Goal: Task Accomplishment & Management: Manage account settings

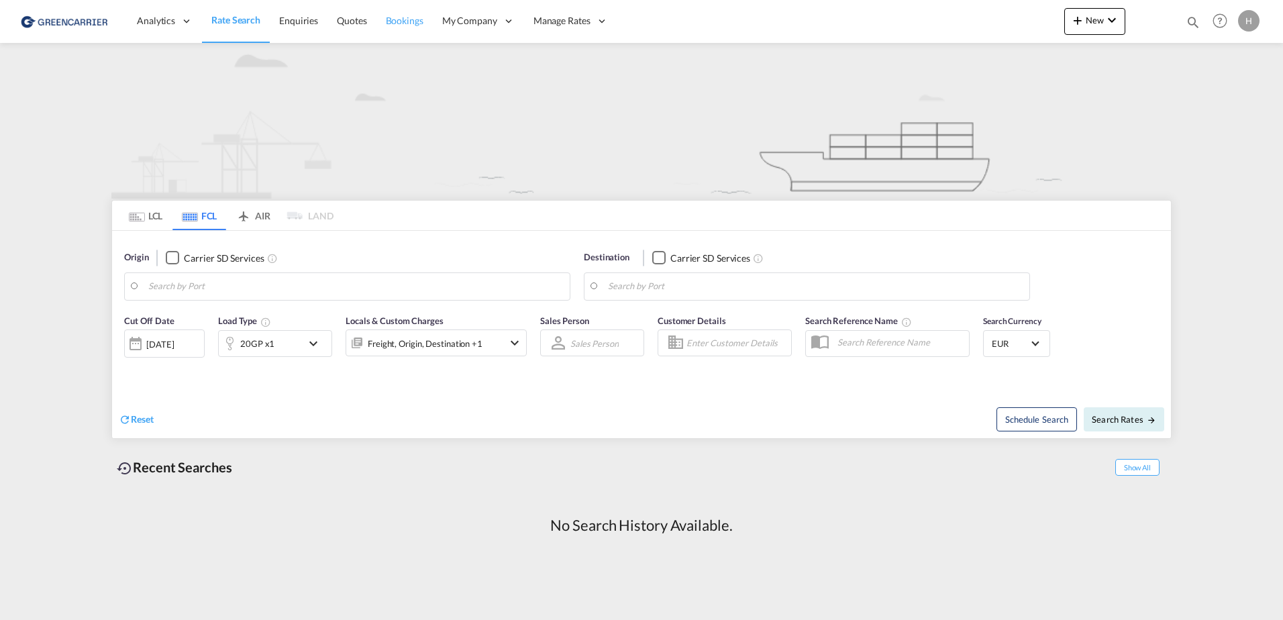
click at [388, 28] on link "Bookings" at bounding box center [404, 21] width 56 height 44
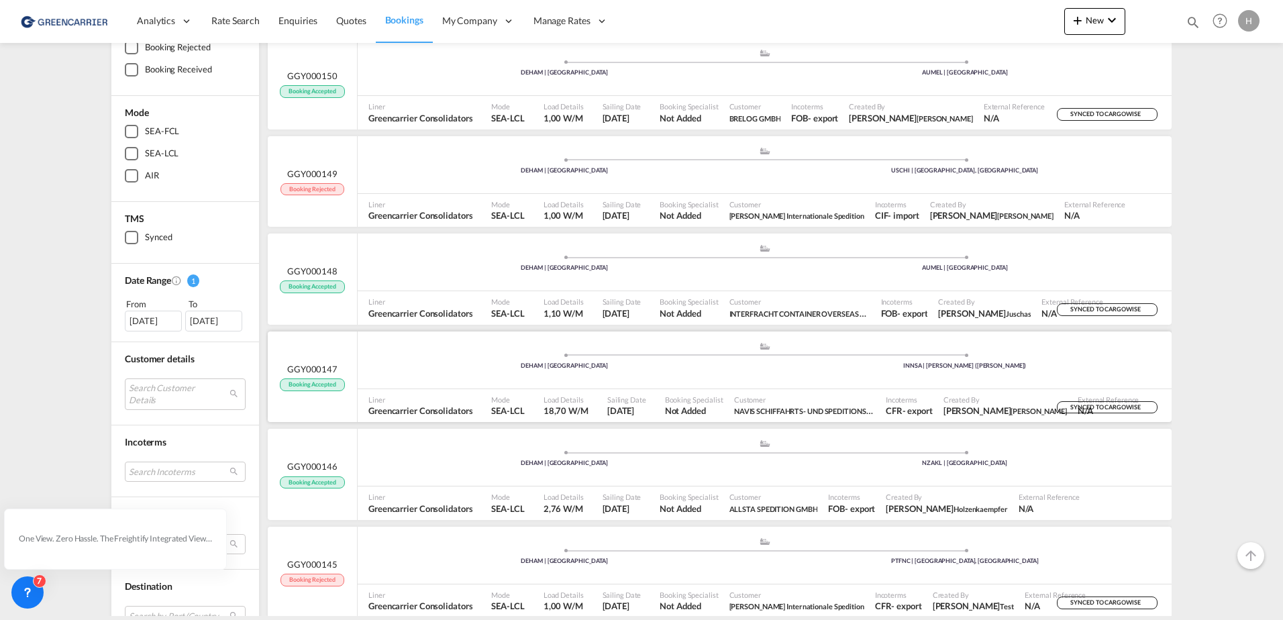
scroll to position [201, 0]
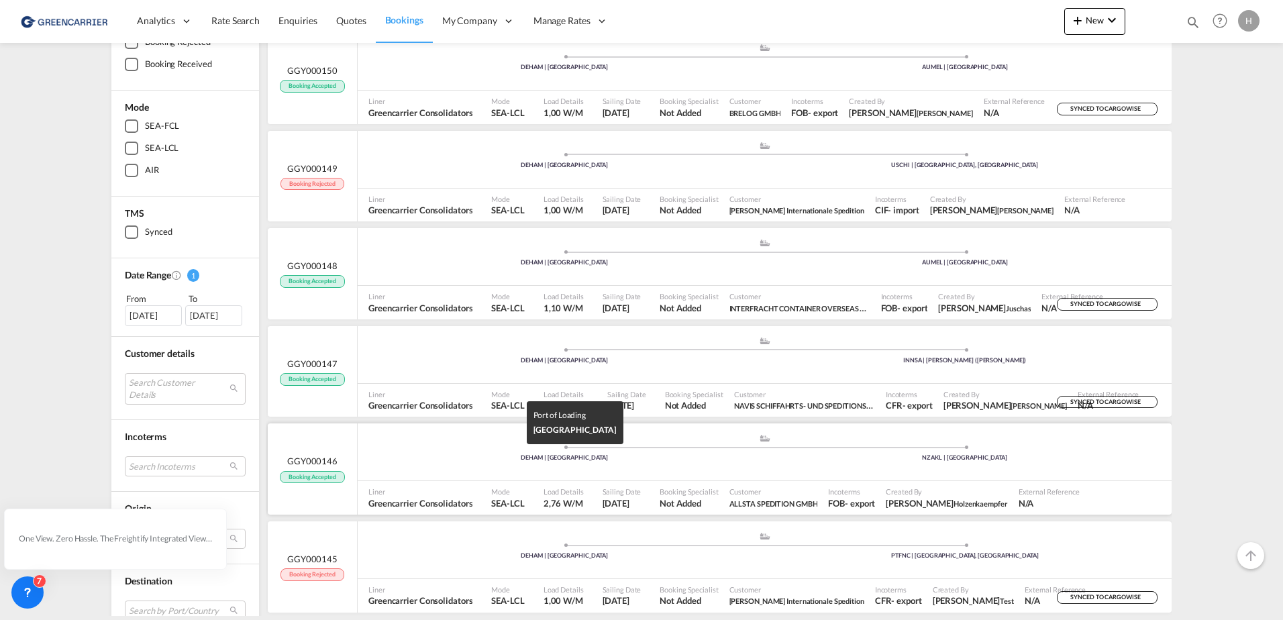
click at [688, 455] on div "DEHAM | [GEOGRAPHIC_DATA]" at bounding box center [564, 458] width 401 height 9
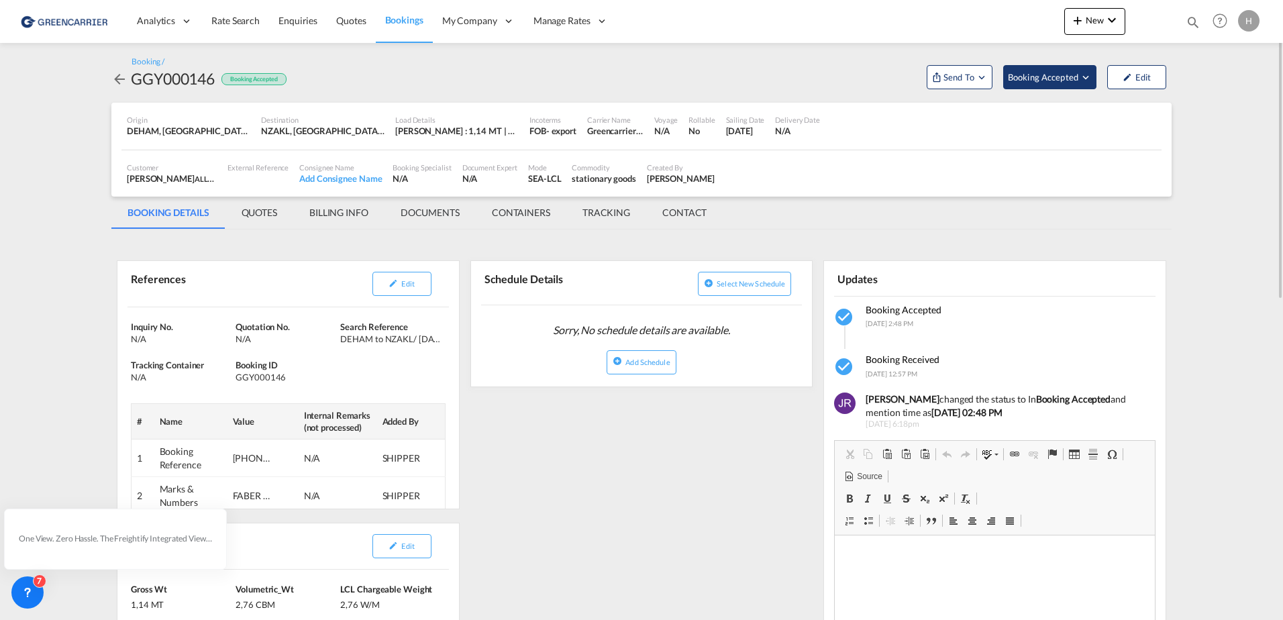
click at [1078, 81] on span "Booking Accepted" at bounding box center [1044, 76] width 72 height 13
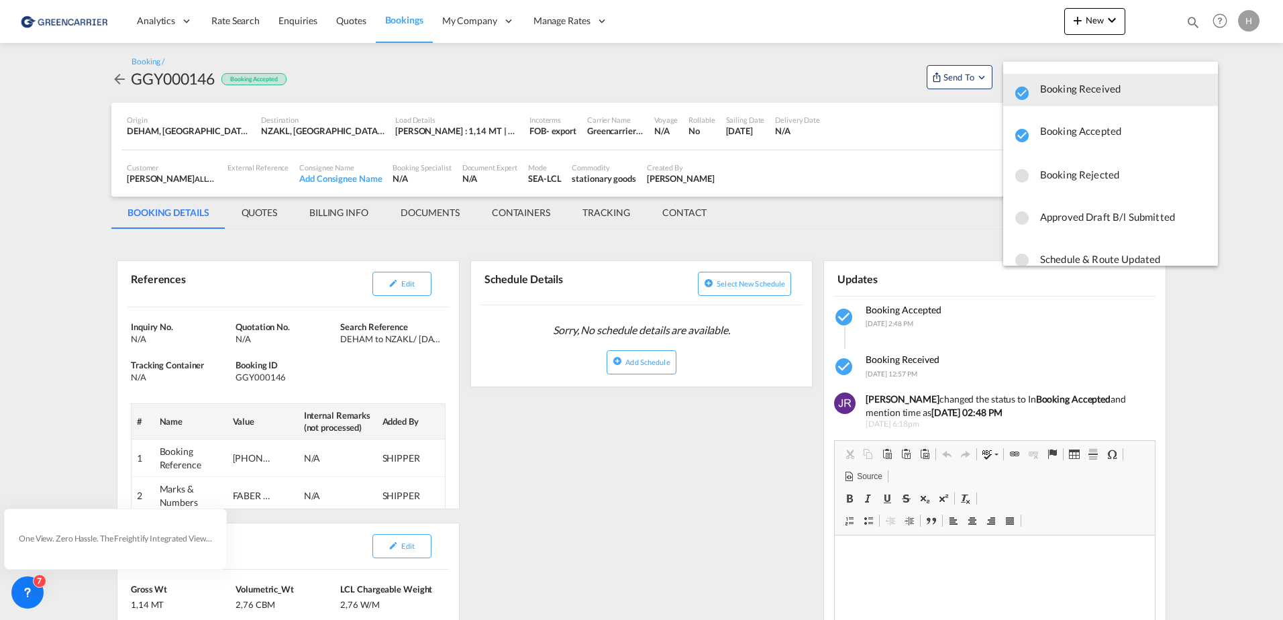
click at [856, 88] on md-backdrop at bounding box center [641, 310] width 1283 height 620
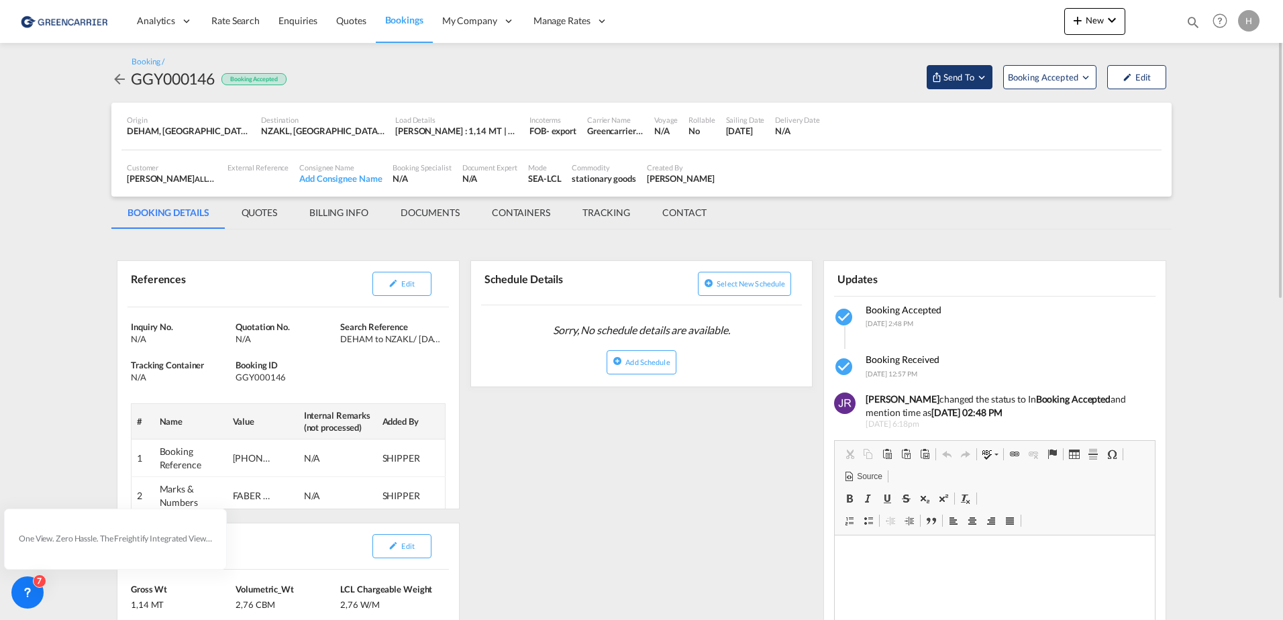
click at [984, 79] on md-icon "Open demo menu" at bounding box center [982, 77] width 12 height 12
click at [1103, 123] on span "Send Booking" at bounding box center [1092, 122] width 53 height 21
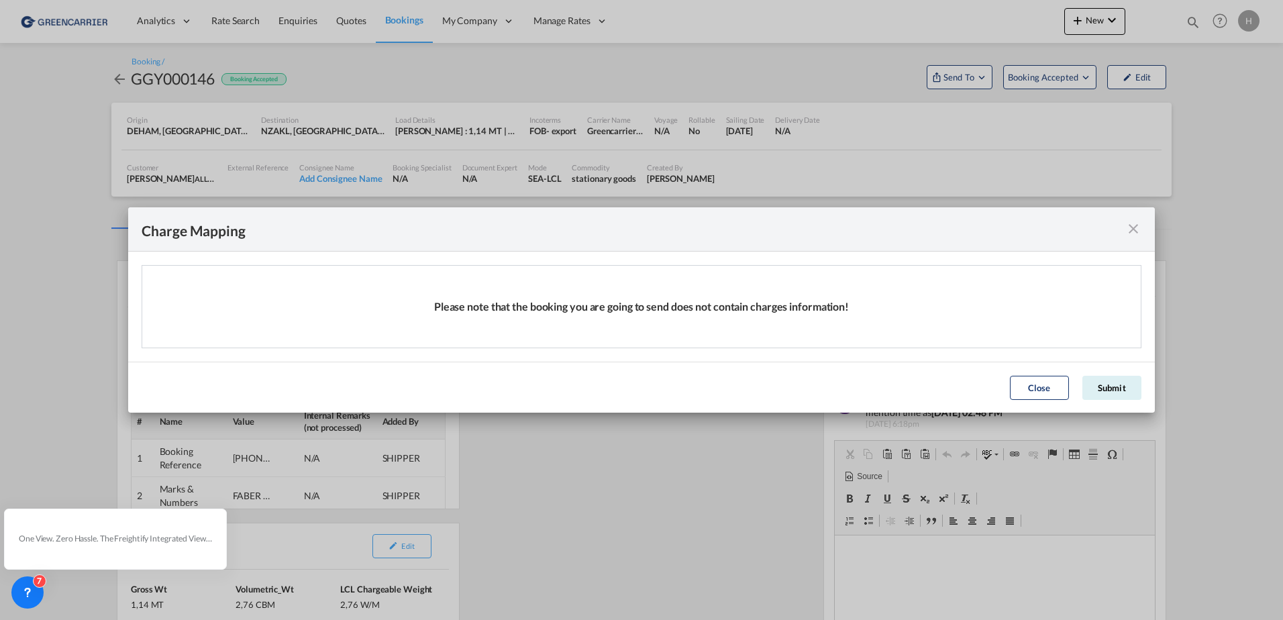
click at [1109, 383] on button "Submit" at bounding box center [1111, 388] width 59 height 24
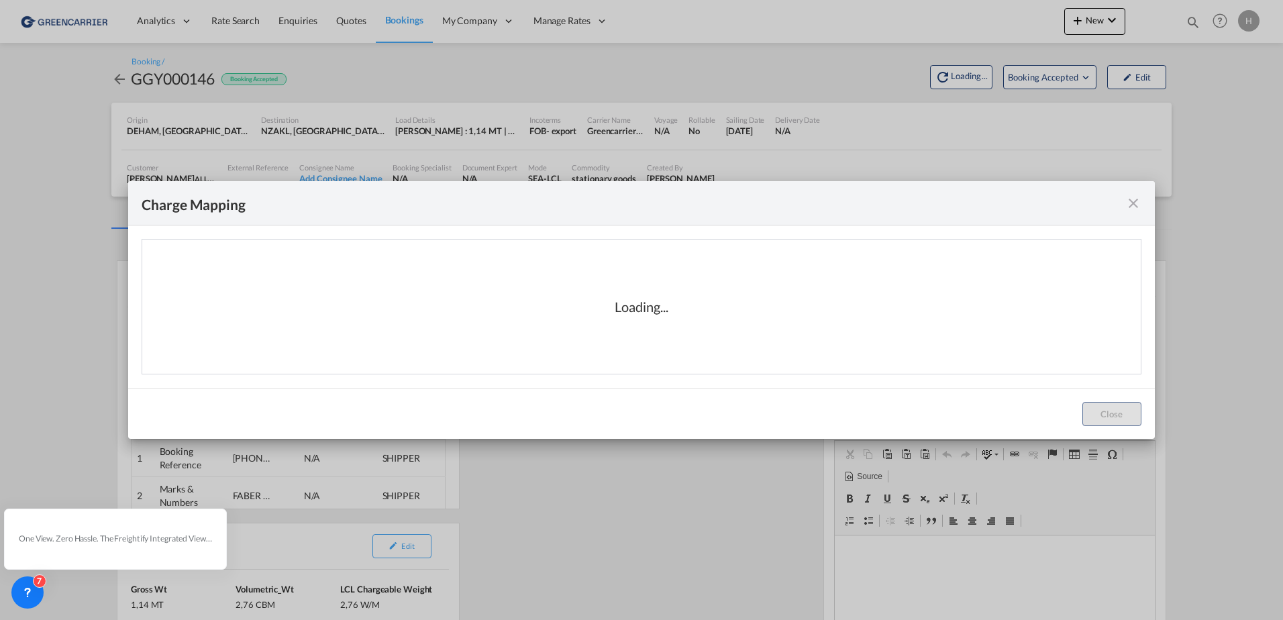
drag, startPoint x: 1109, startPoint y: 383, endPoint x: 676, endPoint y: 407, distance: 434.1
click at [676, 407] on md-dialog-actions "Close" at bounding box center [641, 413] width 1027 height 51
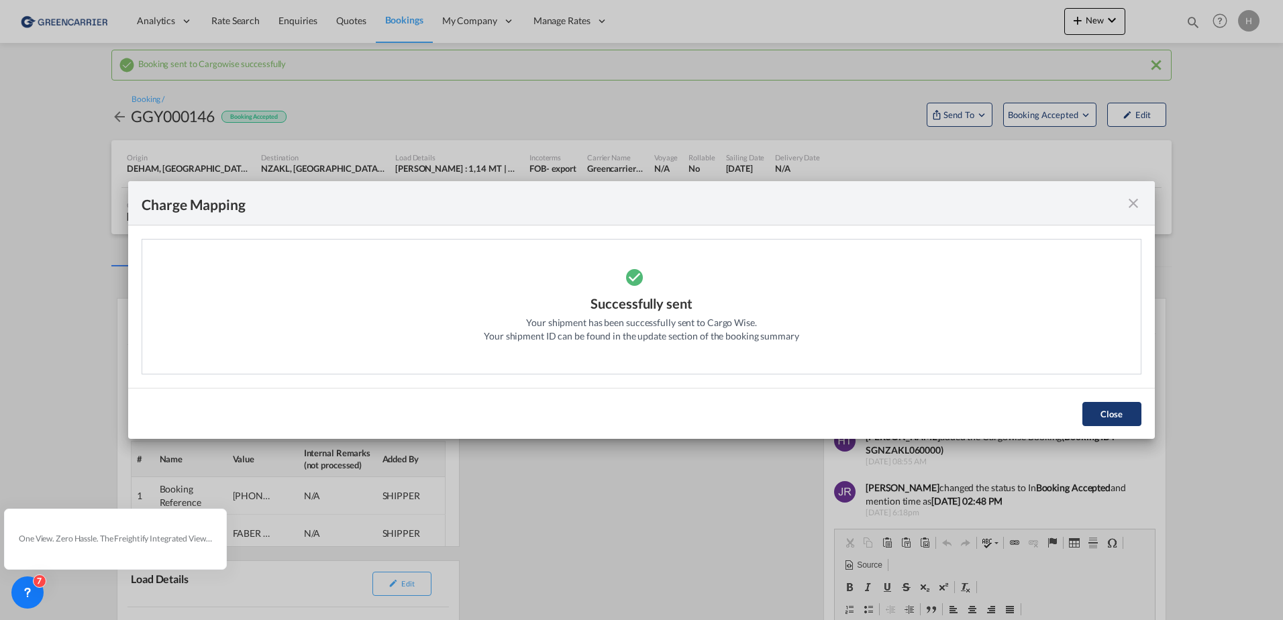
click at [1133, 407] on button "Close" at bounding box center [1111, 414] width 59 height 24
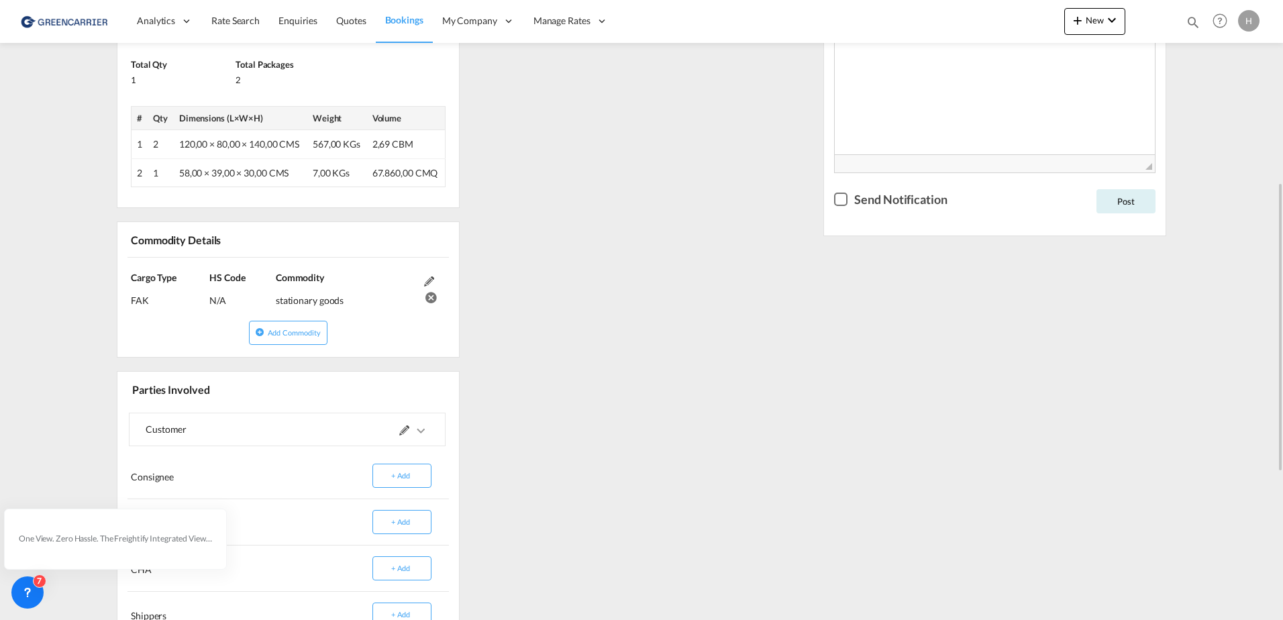
scroll to position [268, 0]
